Goal: Task Accomplishment & Management: Use online tool/utility

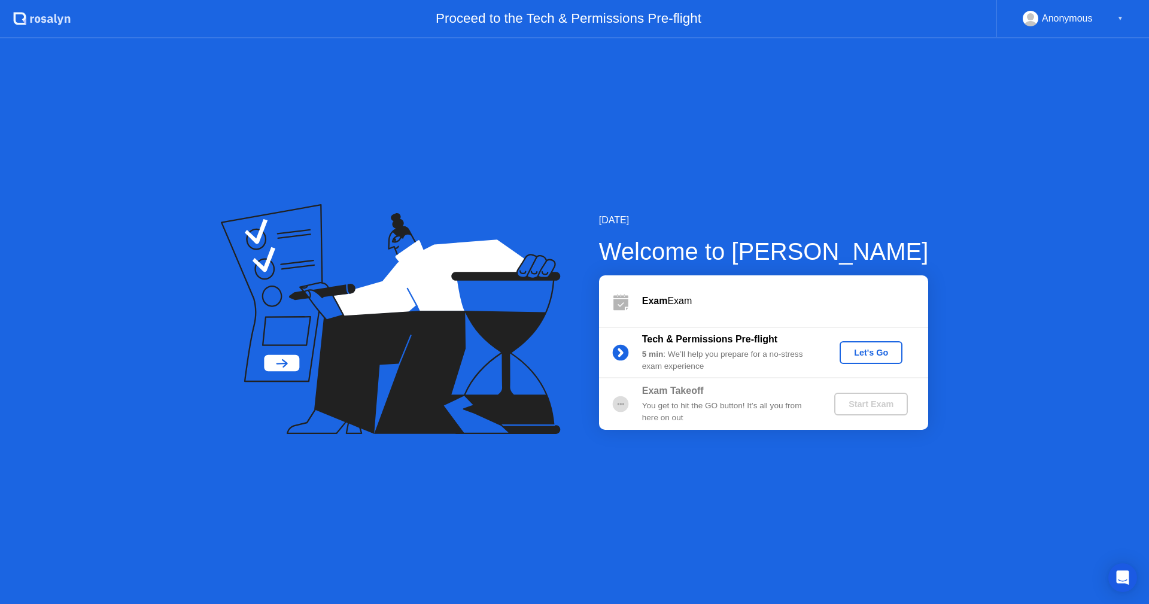
click at [875, 355] on div "Let's Go" at bounding box center [870, 353] width 53 height 10
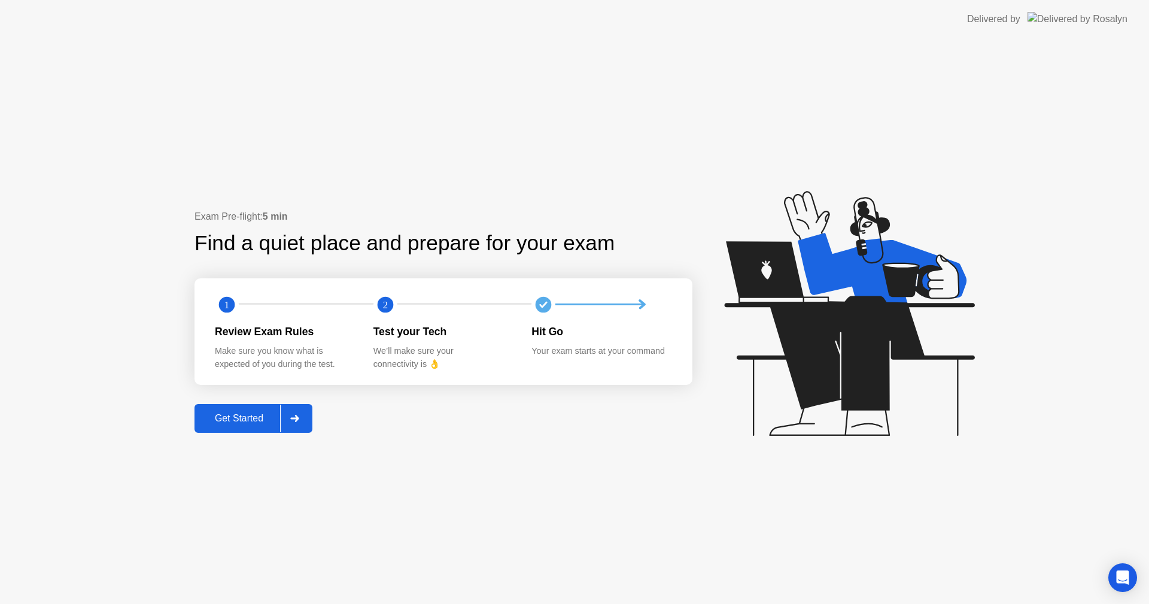
click at [268, 422] on div "Get Started" at bounding box center [239, 418] width 82 height 11
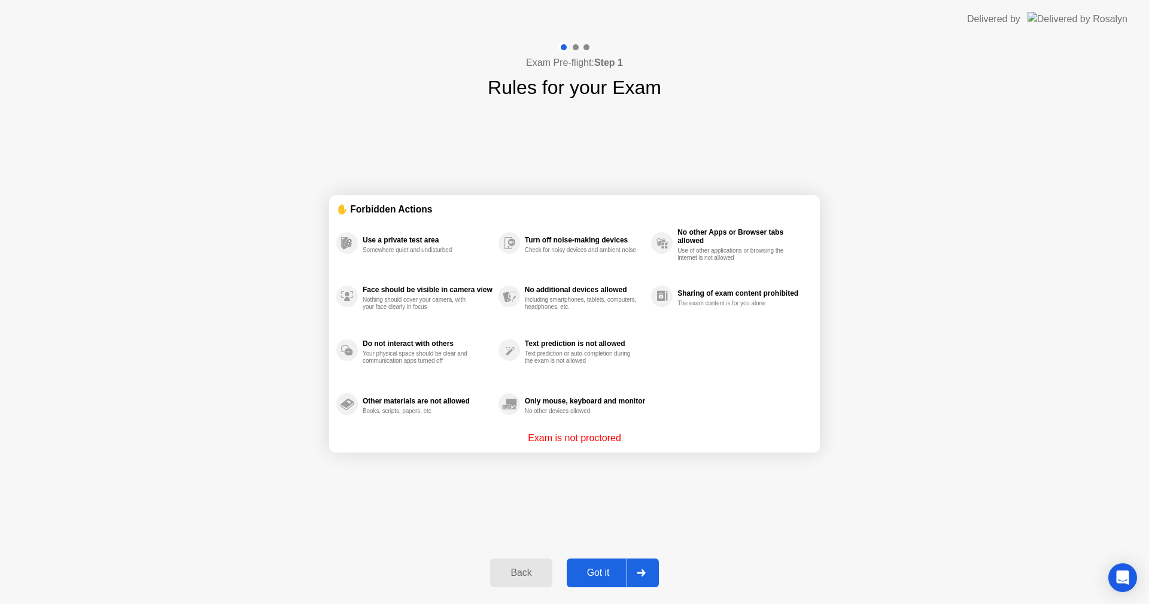
click at [610, 578] on div "Got it" at bounding box center [598, 572] width 56 height 11
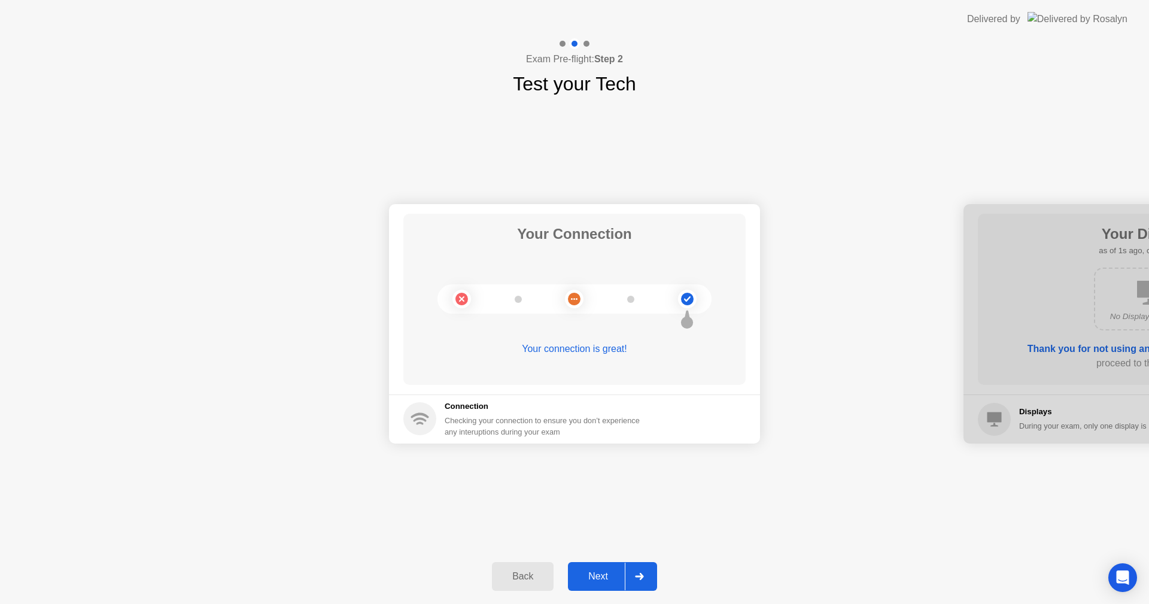
click at [611, 574] on div "Next" at bounding box center [597, 576] width 53 height 11
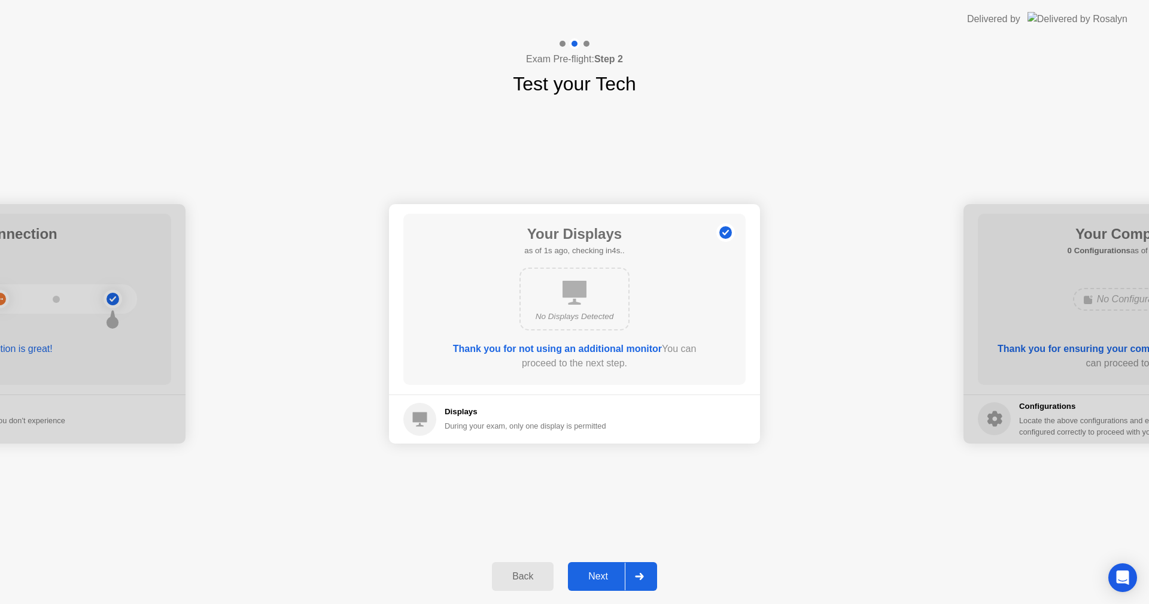
click at [611, 574] on div "Next" at bounding box center [597, 576] width 53 height 11
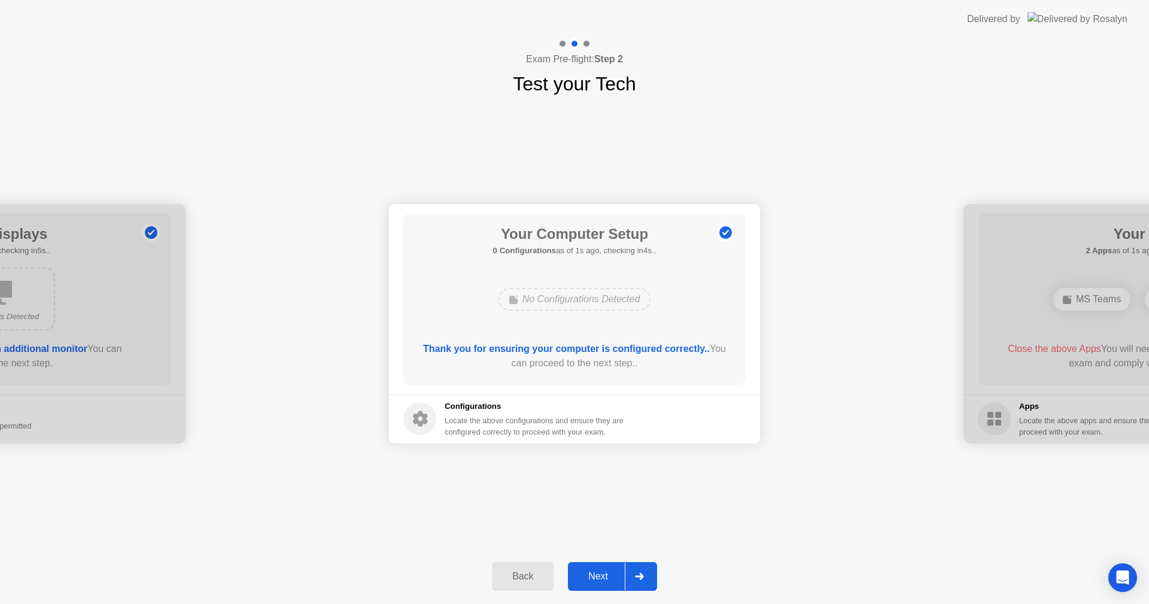
click at [611, 574] on div "Next" at bounding box center [597, 576] width 53 height 11
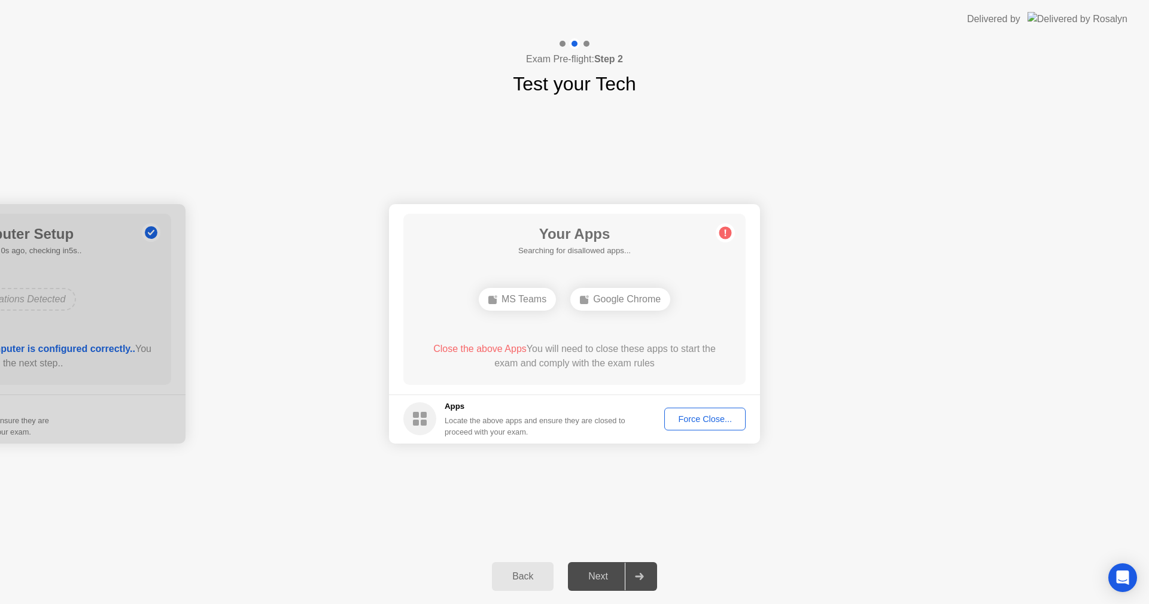
click at [704, 418] on div "Force Close..." at bounding box center [704, 419] width 73 height 10
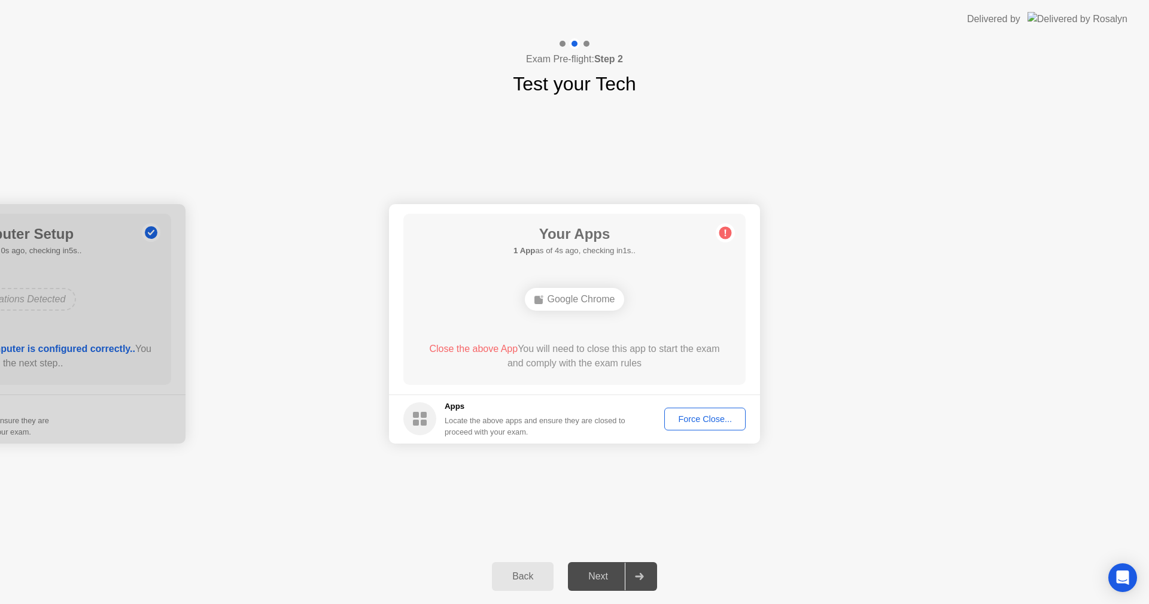
click at [713, 420] on div "Force Close..." at bounding box center [704, 419] width 73 height 10
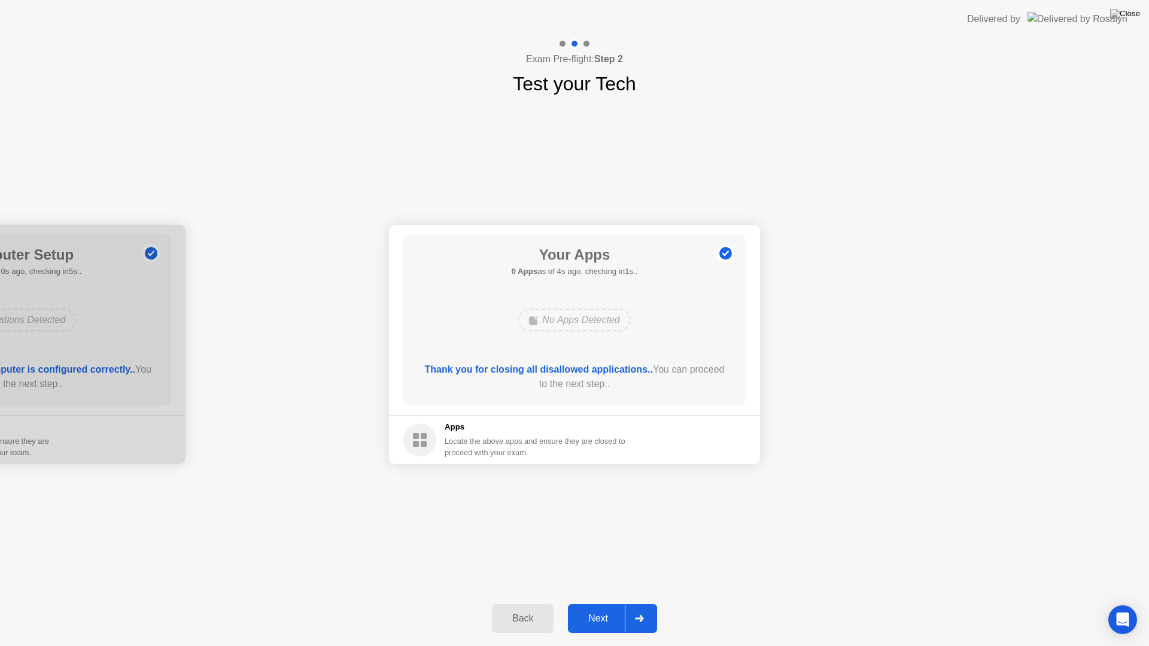
click at [606, 603] on div "Next" at bounding box center [597, 618] width 53 height 11
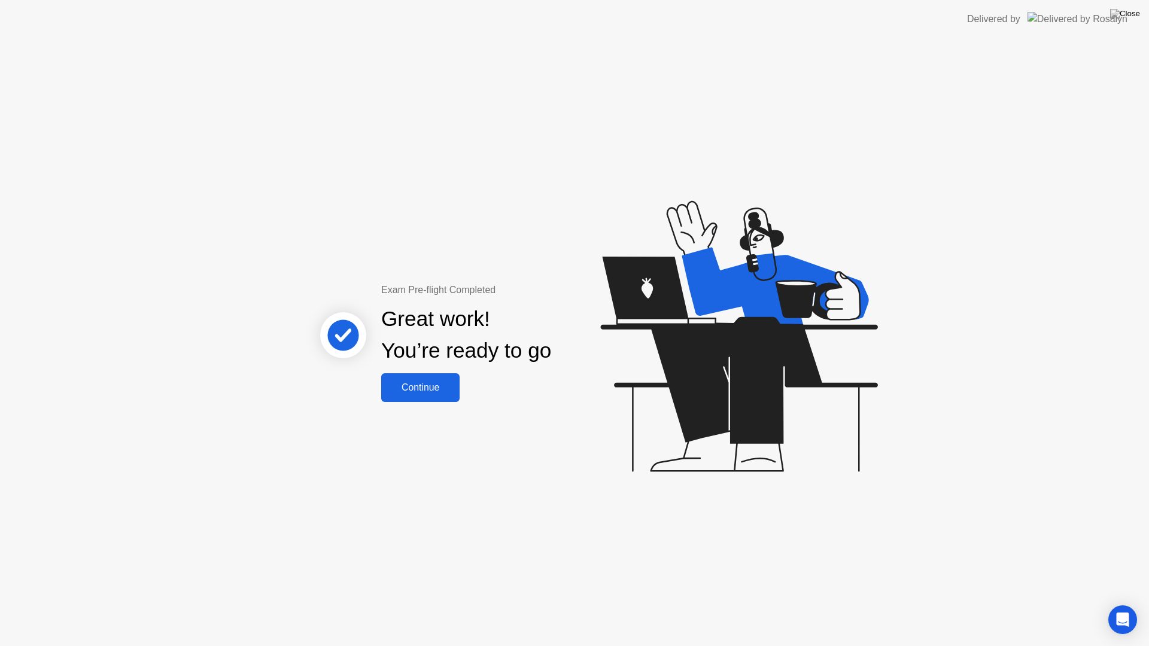
click at [415, 386] on div "Continue" at bounding box center [420, 387] width 71 height 11
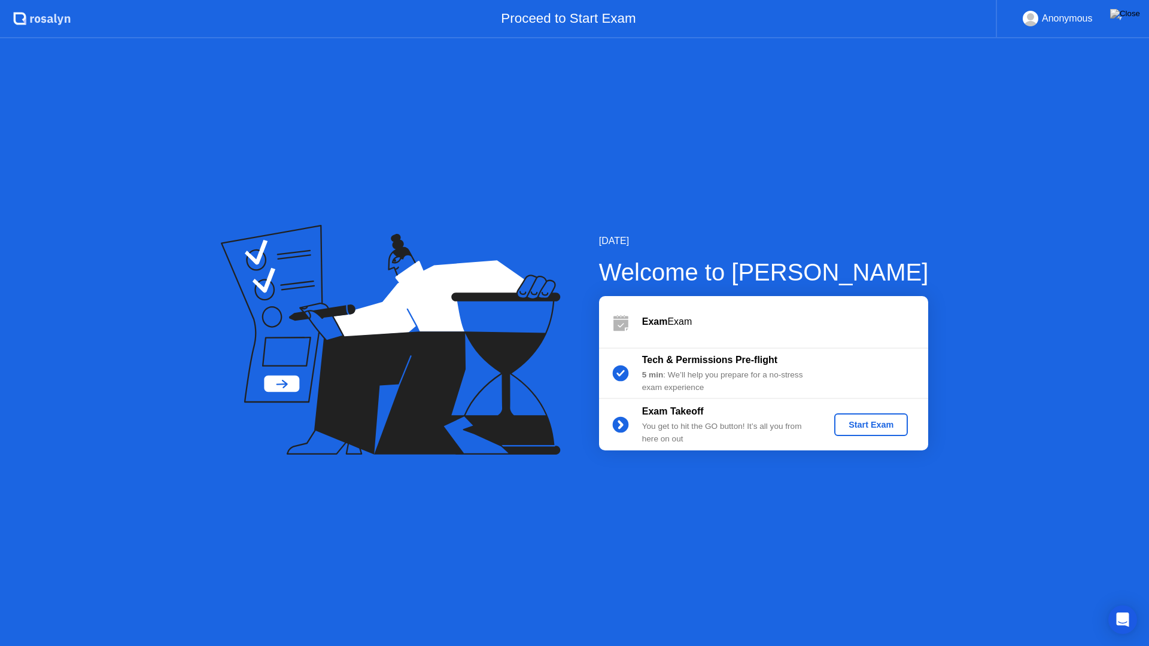
click at [870, 421] on div "Start Exam" at bounding box center [871, 425] width 64 height 10
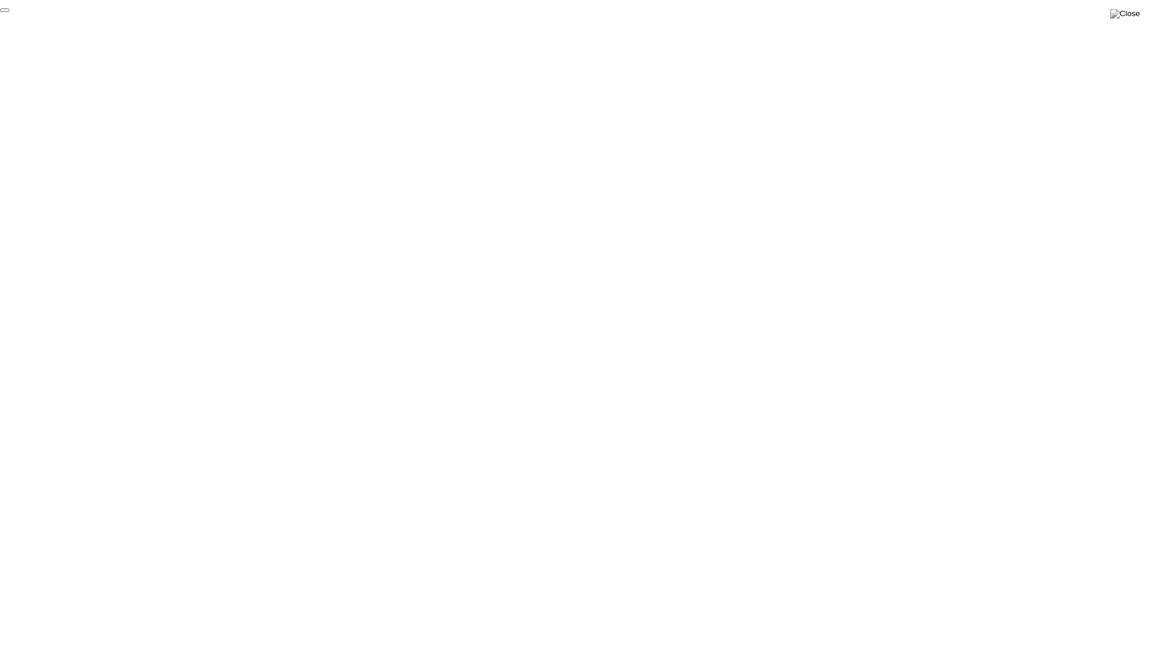
click div "End Proctoring Session"
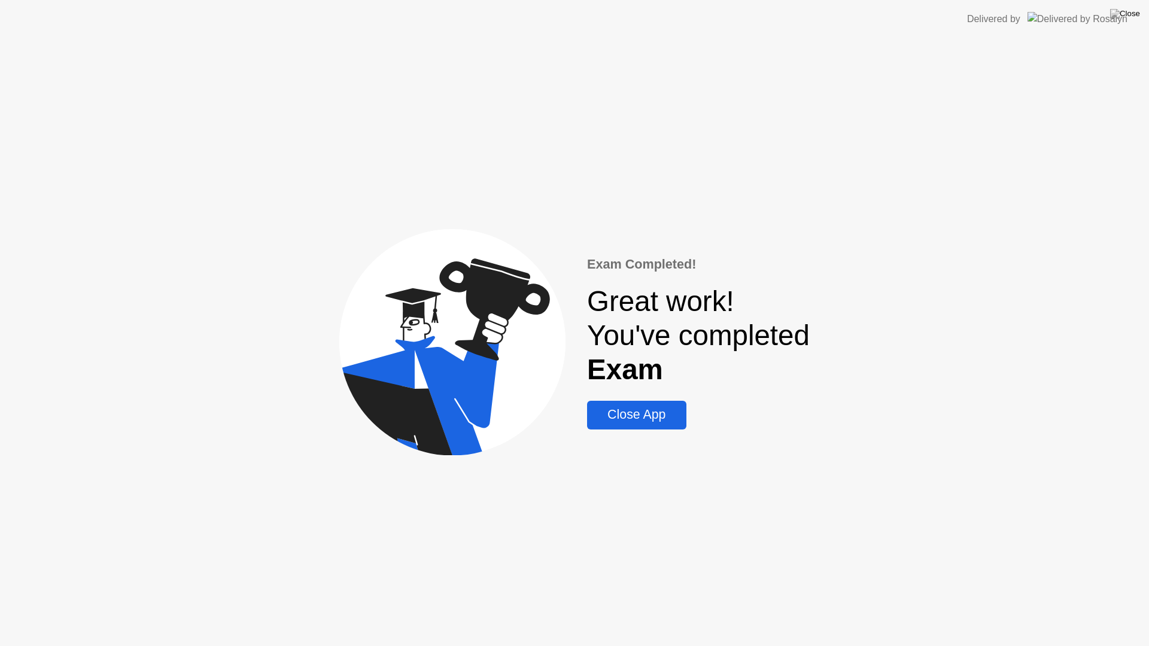
click at [622, 419] on div "Close App" at bounding box center [636, 414] width 92 height 15
